Goal: Information Seeking & Learning: Learn about a topic

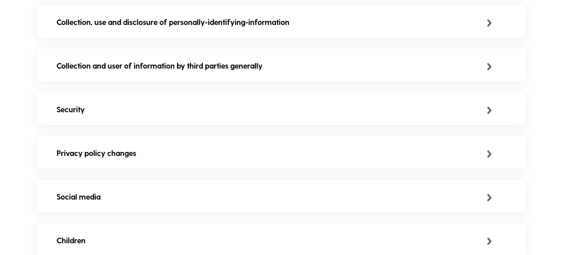
scroll to position [541, 0]
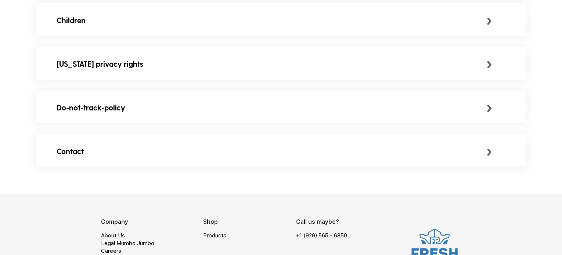
click at [254, 154] on div "Contact" at bounding box center [272, 151] width 430 height 12
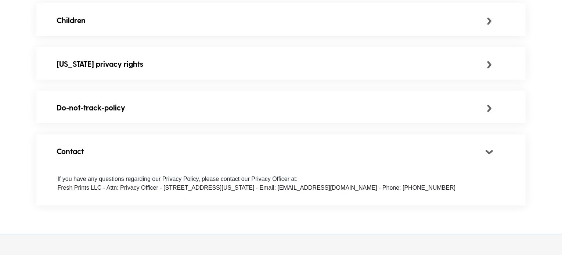
drag, startPoint x: 254, startPoint y: 154, endPoint x: 197, endPoint y: 111, distance: 70.8
click at [197, 111] on div "Do-not-track-policy" at bounding box center [272, 108] width 430 height 12
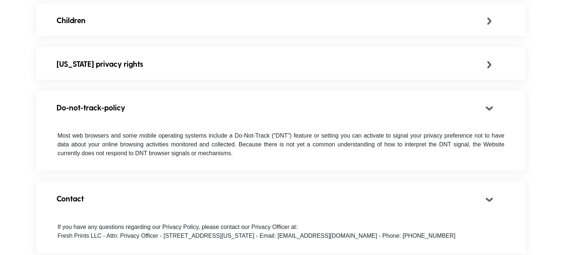
click at [197, 111] on div "Do-not-track-policy" at bounding box center [272, 108] width 430 height 12
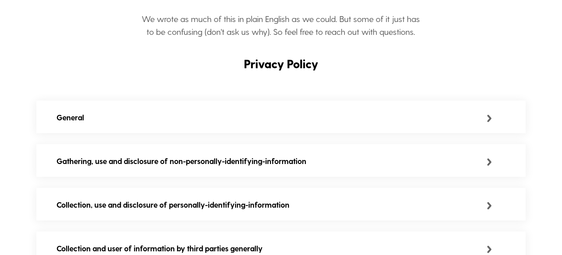
scroll to position [138, 0]
click at [493, 118] on div at bounding box center [503, 118] width 32 height 12
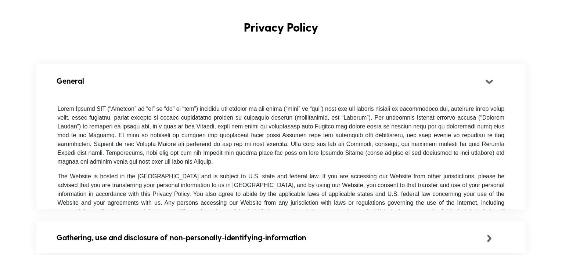
scroll to position [0, 0]
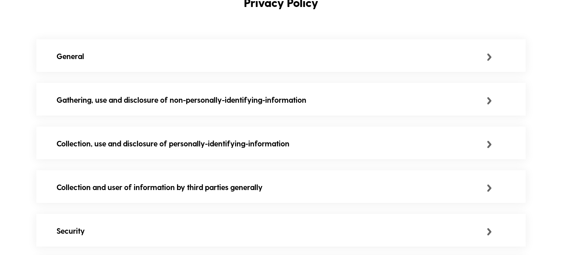
scroll to position [200, 0]
click at [492, 147] on div at bounding box center [503, 143] width 32 height 12
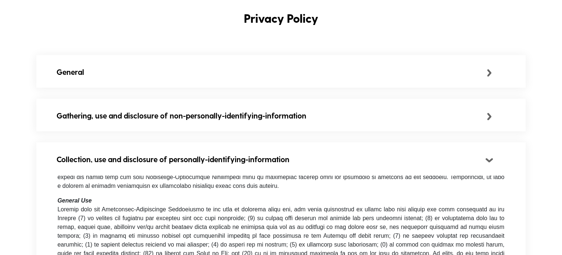
scroll to position [183, 0]
click at [486, 120] on div "Gathering, use and disclosure of non-personally-identifying-information" at bounding box center [272, 116] width 430 height 12
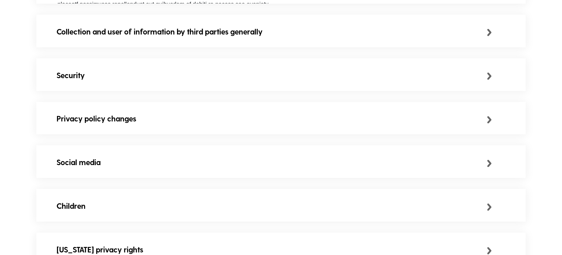
scroll to position [581, 0]
click at [486, 81] on div "Security" at bounding box center [272, 75] width 430 height 12
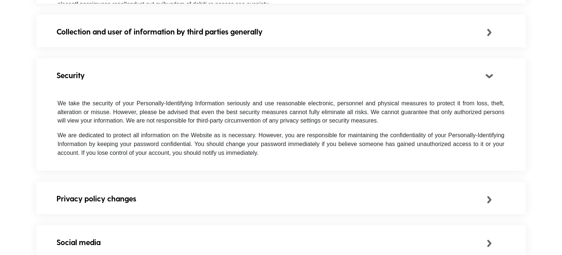
click at [486, 81] on div "Security" at bounding box center [272, 75] width 430 height 12
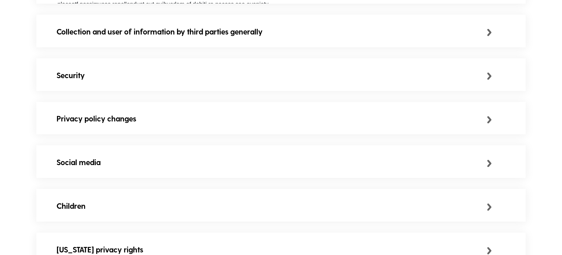
click at [488, 121] on img at bounding box center [489, 119] width 5 height 7
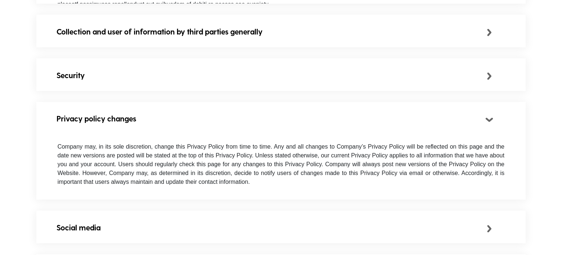
click at [488, 121] on img at bounding box center [489, 119] width 7 height 5
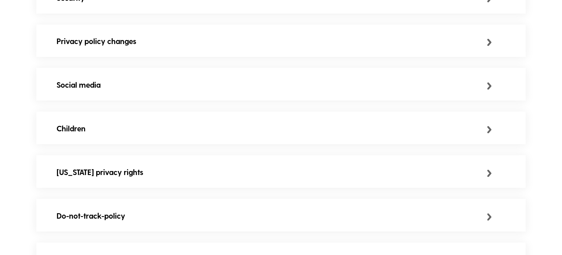
scroll to position [659, 0]
click at [491, 89] on img at bounding box center [489, 85] width 5 height 7
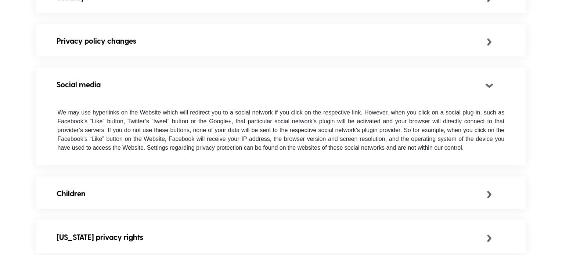
scroll to position [693, 0]
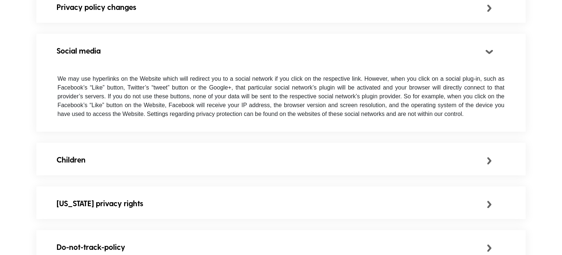
click at [492, 54] on img at bounding box center [489, 52] width 7 height 5
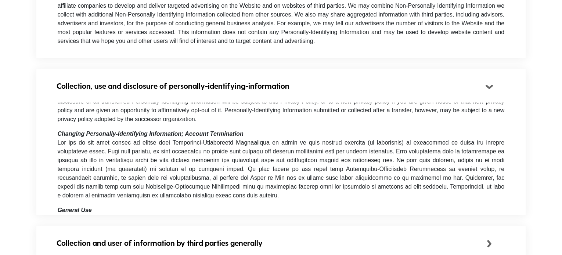
scroll to position [332, 0]
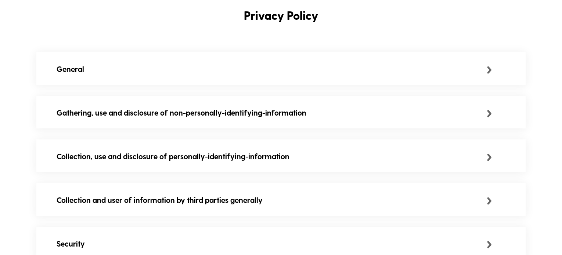
scroll to position [186, 0]
click at [320, 66] on div "General" at bounding box center [272, 70] width 430 height 12
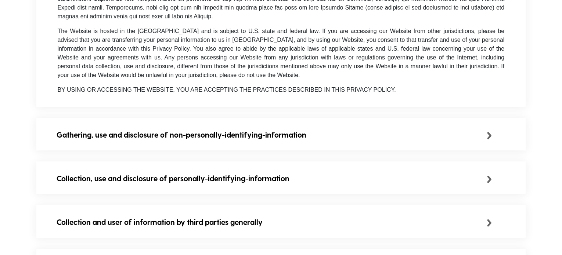
scroll to position [282, 0]
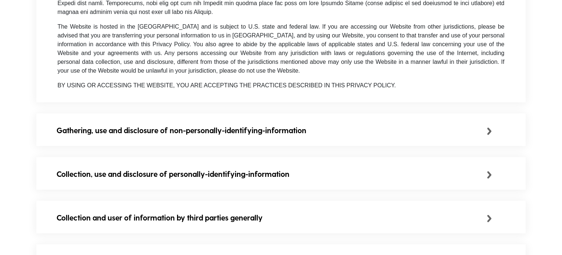
click at [375, 132] on div "Gathering, use and disclosure of non-personally-identifying-information" at bounding box center [272, 130] width 430 height 12
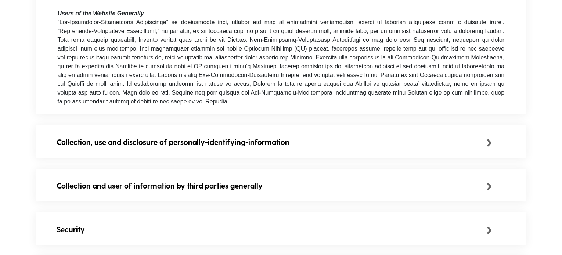
scroll to position [427, 0]
click at [384, 147] on div "Collection, use and disclosure of personally-identifying-information" at bounding box center [272, 142] width 430 height 12
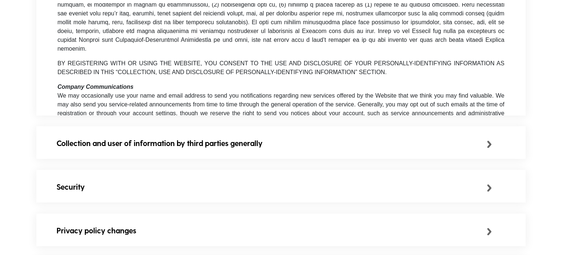
scroll to position [413, 0]
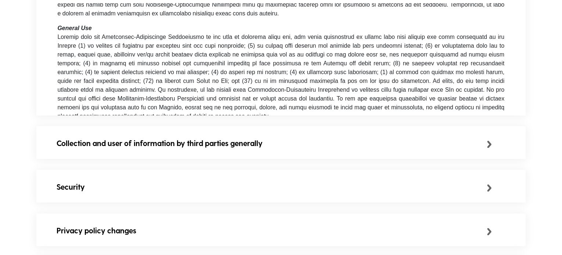
click at [342, 146] on div "Collection and user of information by third parties generally" at bounding box center [272, 144] width 430 height 12
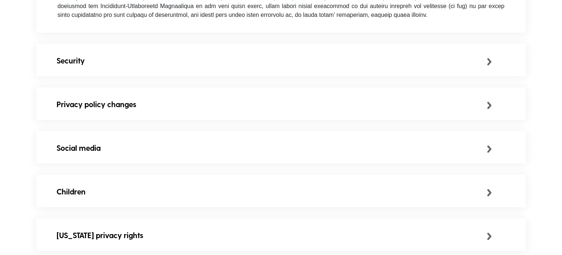
scroll to position [801, 0]
click at [293, 115] on div "Privacy policy changes" at bounding box center [280, 105] width 489 height 34
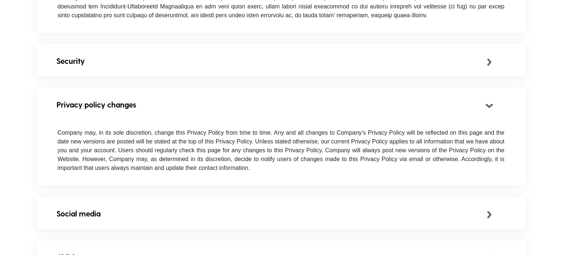
click at [245, 71] on div "Security" at bounding box center [280, 61] width 489 height 34
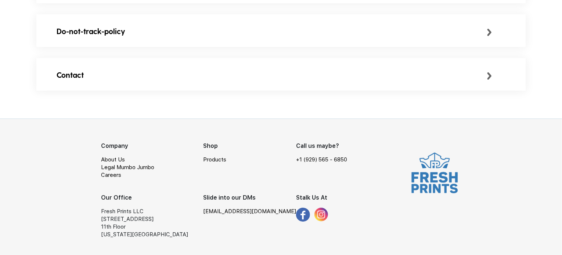
scroll to position [1197, 0]
click at [118, 167] on link "Legal Mumbo Jumbo" at bounding box center [127, 167] width 53 height 7
